Goal: Find contact information: Find contact information

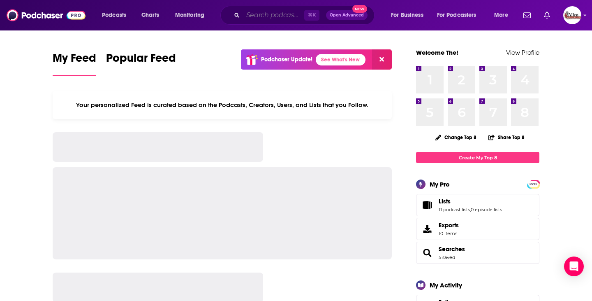
click at [264, 16] on input "Search podcasts, credits, & more..." at bounding box center [273, 15] width 61 height 13
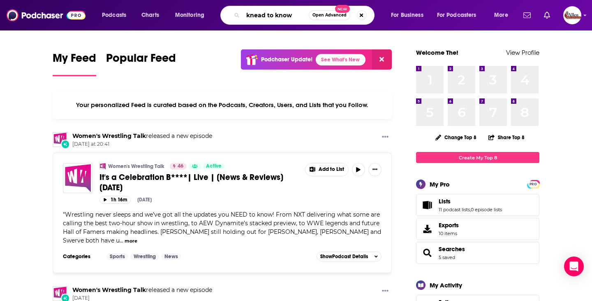
type input "knead to know"
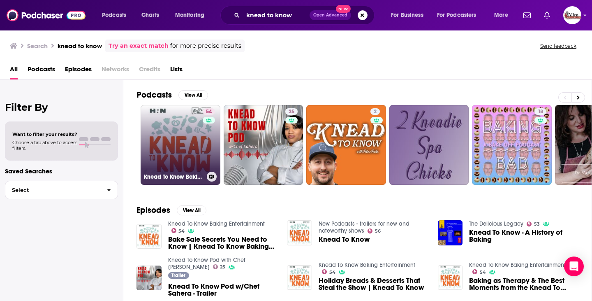
click at [193, 143] on link "54 Knead To Know Baking Entertainment" at bounding box center [181, 145] width 80 height 80
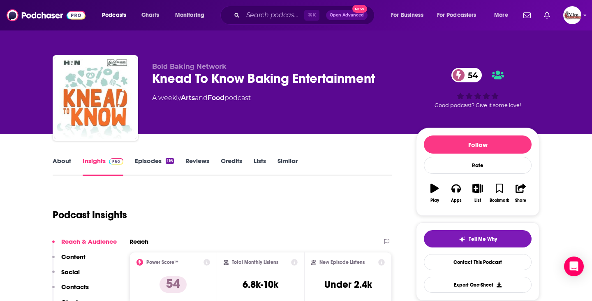
click at [148, 162] on link "Episodes 116" at bounding box center [154, 166] width 39 height 19
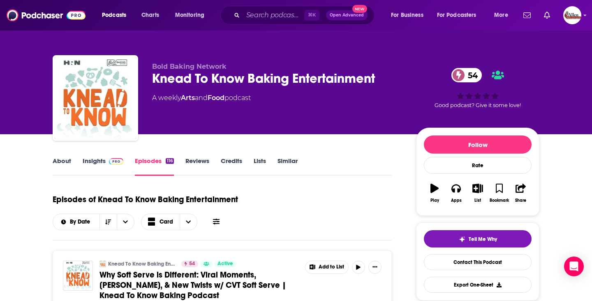
click at [96, 166] on link "Insights" at bounding box center [103, 166] width 41 height 19
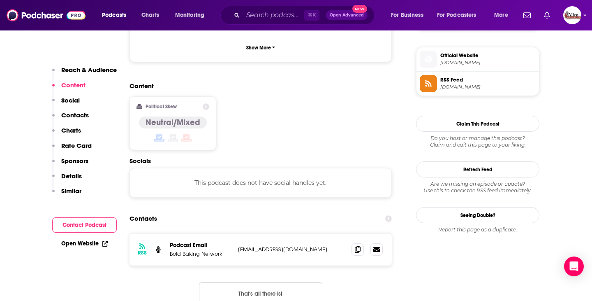
scroll to position [636, 0]
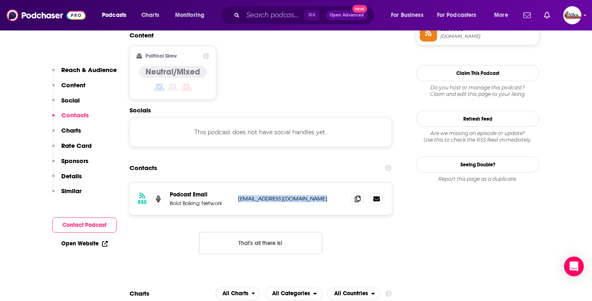
drag, startPoint x: 237, startPoint y: 162, endPoint x: 320, endPoint y: 162, distance: 83.1
click at [320, 183] on div "RSS Podcast Email Bold Baking Network [EMAIL_ADDRESS][DOMAIN_NAME] [EMAIL_ADDRE…" at bounding box center [261, 199] width 262 height 32
copy p "[EMAIL_ADDRESS][DOMAIN_NAME]"
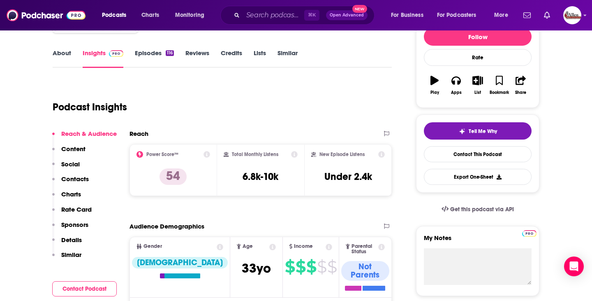
scroll to position [196, 0]
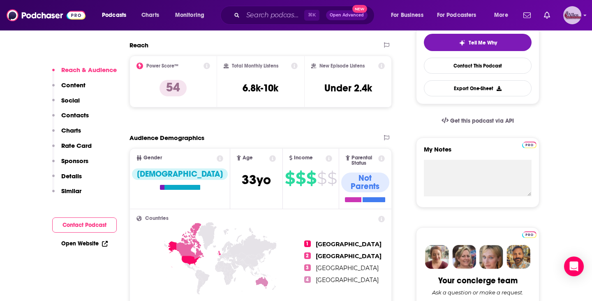
click at [576, 19] on img "Logged in as AllenMedia" at bounding box center [572, 15] width 18 height 18
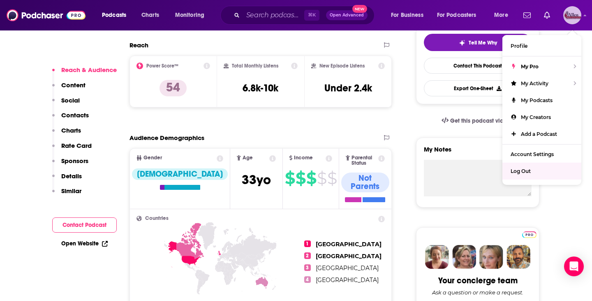
click at [524, 170] on span "Log Out" at bounding box center [521, 171] width 20 height 6
